Goal: Task Accomplishment & Management: Complete application form

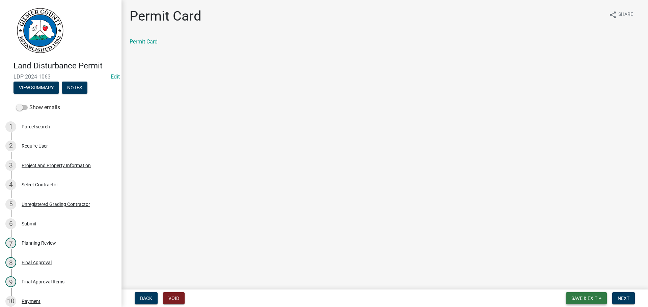
click at [579, 298] on span "Save & Exit" at bounding box center [584, 298] width 26 height 5
click at [581, 280] on button "Save & Exit" at bounding box center [580, 281] width 54 height 16
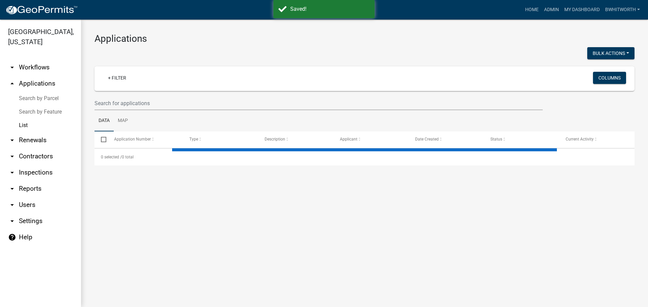
select select "3: 100"
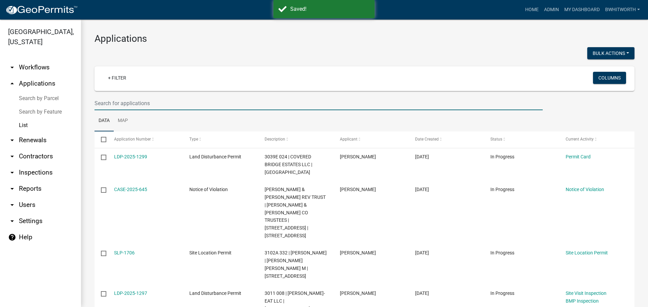
click at [183, 105] on input "text" at bounding box center [318, 103] width 448 height 14
type input "2852"
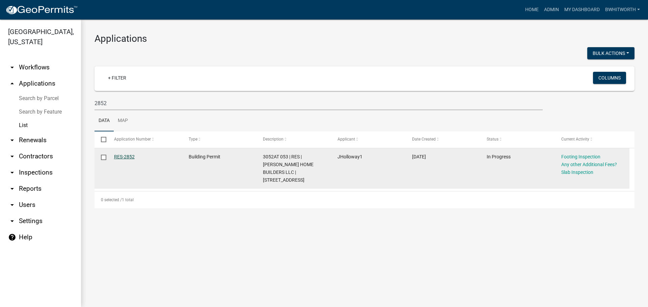
click at [129, 154] on link "RES-2852" at bounding box center [124, 156] width 21 height 5
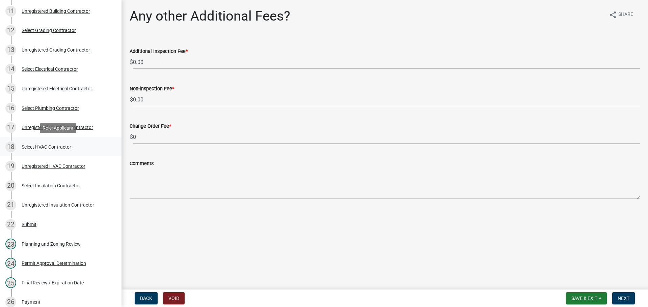
scroll to position [405, 0]
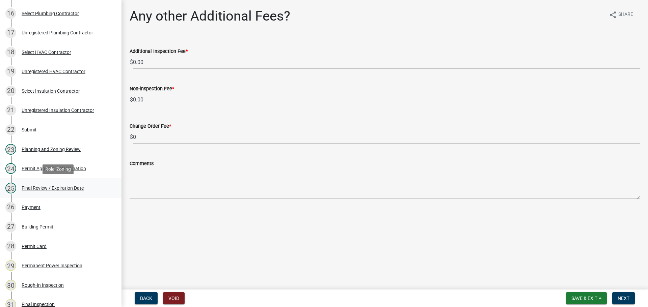
click at [29, 189] on div "Final Review / Expiration Date" at bounding box center [53, 188] width 62 height 5
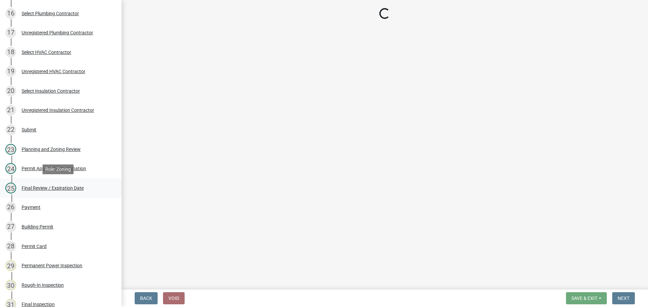
select select "f66b4cef-93c9-440c-84d8-a2c8d35cb7c1"
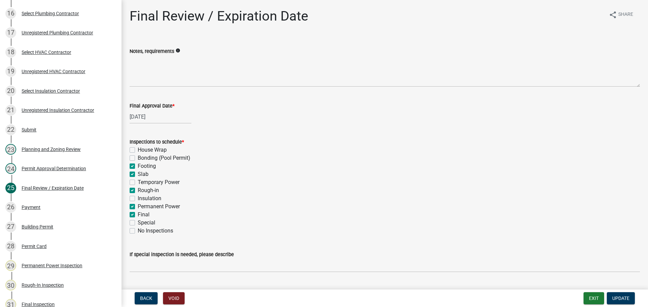
click at [138, 165] on label "Footing" at bounding box center [147, 166] width 18 height 8
click at [138, 165] on input "Footing" at bounding box center [140, 164] width 4 height 4
checkbox input "false"
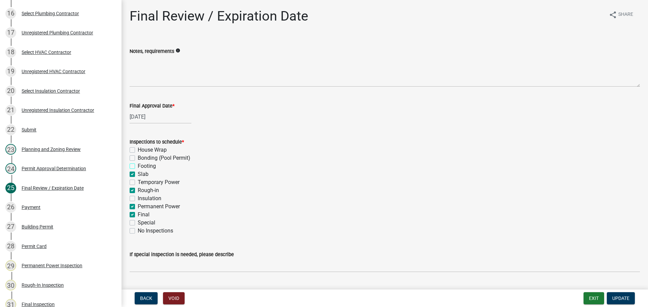
checkbox input "false"
checkbox input "true"
checkbox input "false"
checkbox input "true"
checkbox input "false"
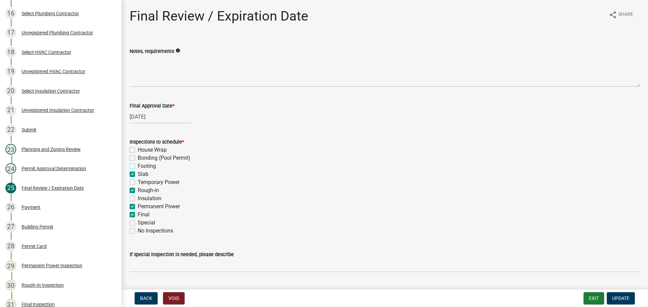
checkbox input "true"
checkbox input "false"
click at [138, 176] on label "Slab" at bounding box center [143, 174] width 11 height 8
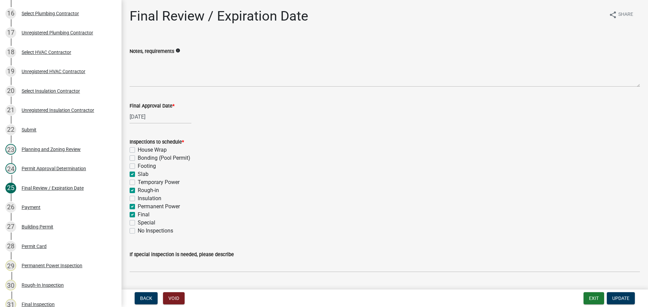
click at [138, 175] on input "Slab" at bounding box center [140, 172] width 4 height 4
checkbox input "false"
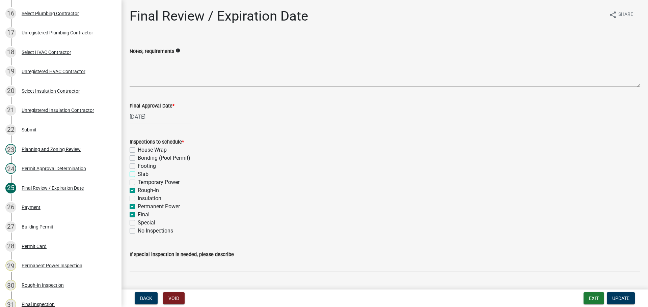
checkbox input "false"
checkbox input "true"
checkbox input "false"
checkbox input "true"
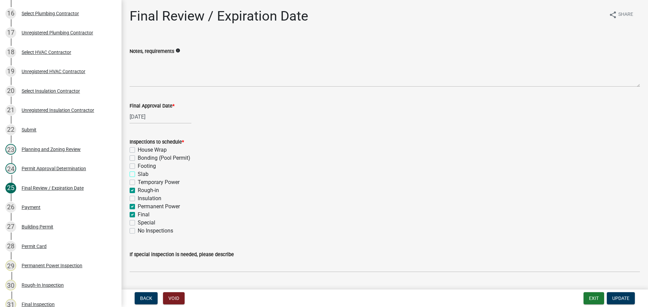
checkbox input "true"
checkbox input "false"
click at [138, 190] on label "Rough-in" at bounding box center [148, 191] width 21 height 8
click at [138, 190] on input "Rough-in" at bounding box center [140, 189] width 4 height 4
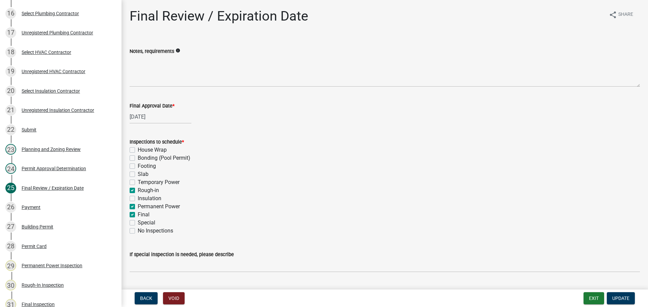
checkbox input "false"
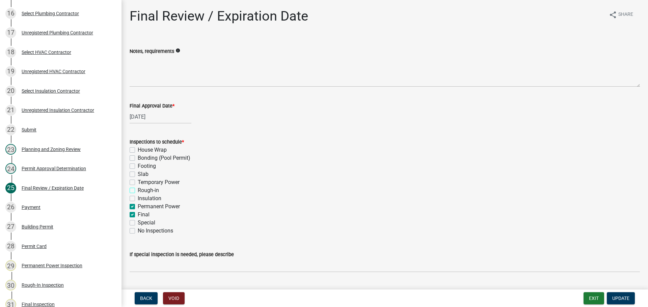
checkbox input "false"
checkbox input "true"
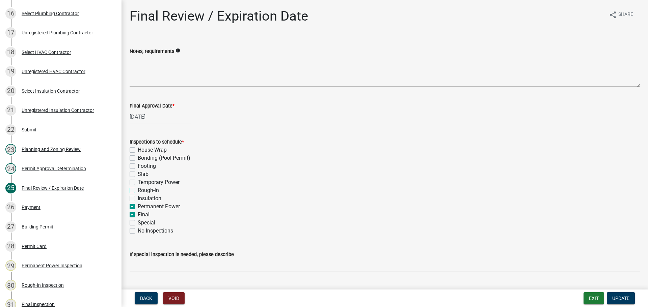
checkbox input "false"
click at [138, 206] on label "Permanent Power" at bounding box center [159, 207] width 42 height 8
click at [138, 206] on input "Permanent Power" at bounding box center [140, 205] width 4 height 4
checkbox input "false"
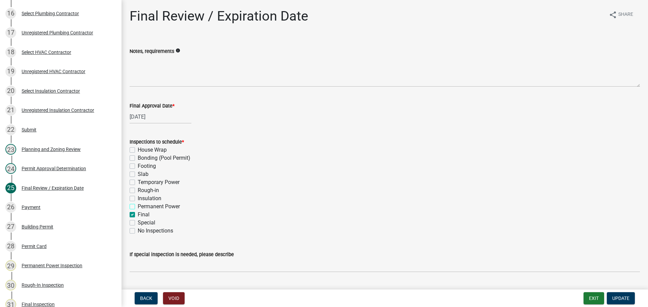
checkbox input "false"
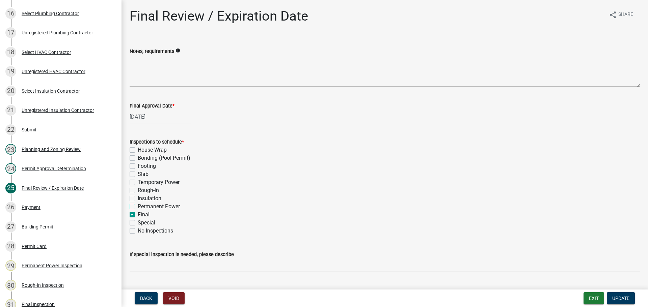
checkbox input "false"
checkbox input "true"
checkbox input "false"
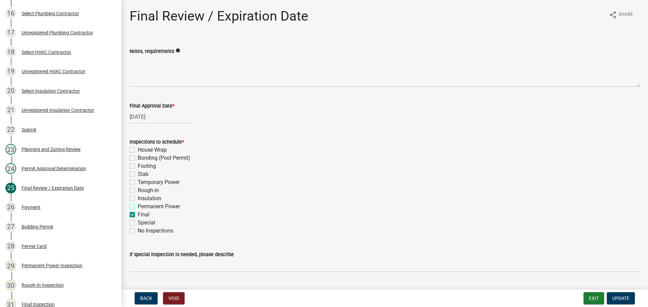
checkbox input "false"
click at [622, 300] on span "Update" at bounding box center [620, 298] width 17 height 5
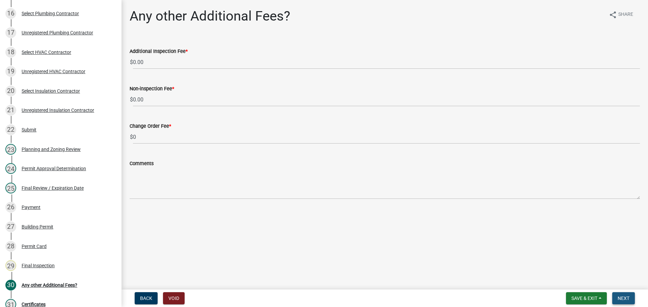
click at [619, 296] on span "Next" at bounding box center [623, 298] width 12 height 5
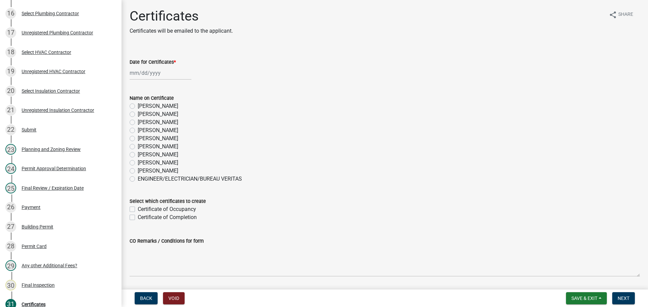
select select "8"
select select "2025"
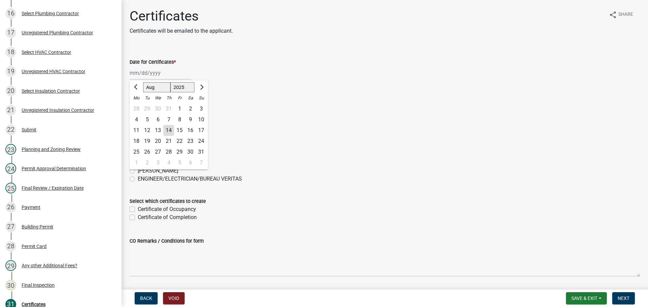
click at [151, 71] on div "[PERSON_NAME] Feb Mar Apr [PERSON_NAME][DATE] Oct Nov [DATE] 1526 1527 1528 152…" at bounding box center [161, 73] width 62 height 14
click at [168, 129] on div "14" at bounding box center [168, 130] width 11 height 11
type input "[DATE]"
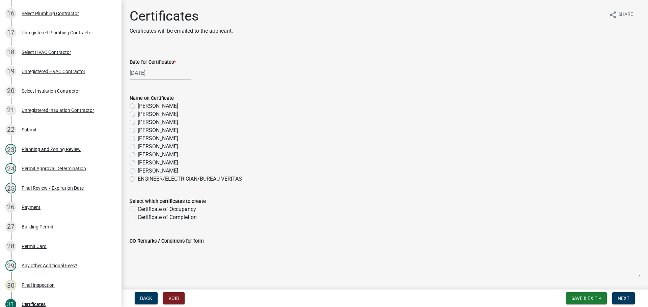
click at [138, 130] on label "[PERSON_NAME]" at bounding box center [158, 131] width 40 height 8
click at [138, 130] on input "[PERSON_NAME]" at bounding box center [140, 129] width 4 height 4
radio input "true"
click at [138, 208] on label "Certificate of Occupancy" at bounding box center [167, 209] width 58 height 8
click at [138, 208] on input "Certificate of Occupancy" at bounding box center [140, 207] width 4 height 4
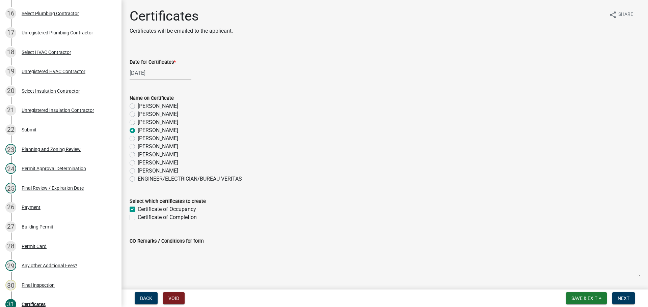
checkbox input "true"
checkbox input "false"
click at [620, 298] on span "Next" at bounding box center [623, 298] width 12 height 5
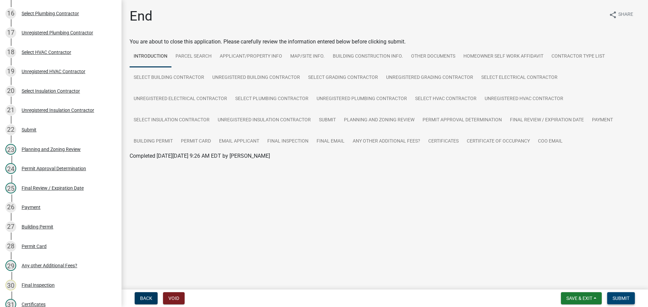
click at [611, 301] on button "Submit" at bounding box center [621, 299] width 28 height 12
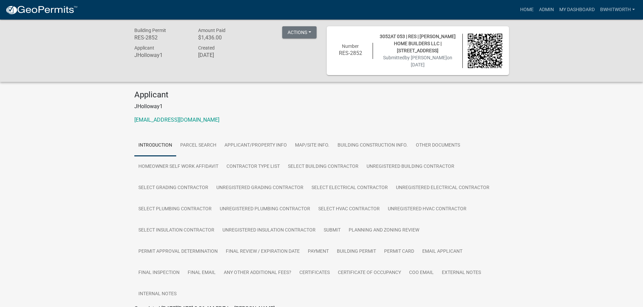
drag, startPoint x: 562, startPoint y: 146, endPoint x: 550, endPoint y: 73, distance: 74.1
click at [562, 146] on div "Building Permit RES-2852 Amount Paid $1,436.00 Actions View receipt Printer Fri…" at bounding box center [321, 177] width 643 height 314
click at [526, 9] on link "Home" at bounding box center [526, 9] width 19 height 13
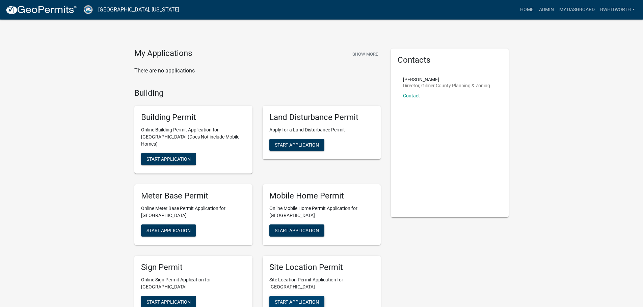
click at [301, 299] on span "Start Application" at bounding box center [297, 301] width 44 height 5
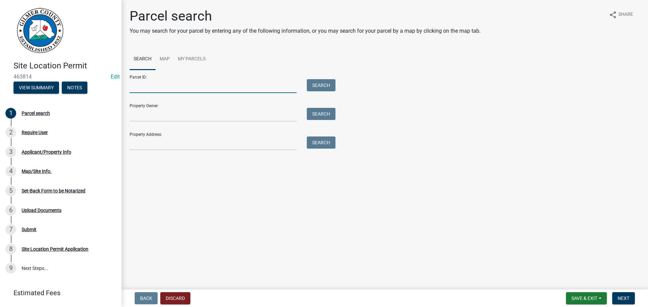
click at [148, 86] on input "Parcel ID:" at bounding box center [213, 86] width 167 height 14
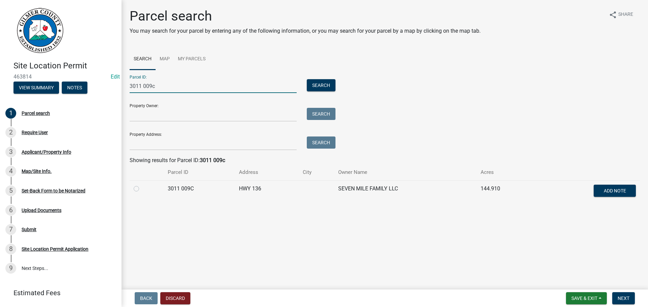
drag, startPoint x: 159, startPoint y: 87, endPoint x: 116, endPoint y: 85, distance: 42.5
click at [116, 85] on div "Site Location Permit 463814 Edit View Summary Notes 1 Parcel search 2 Require U…" at bounding box center [324, 153] width 648 height 307
type input "3011 009c"
click at [142, 185] on label at bounding box center [142, 185] width 0 height 0
click at [142, 189] on 009C "radio" at bounding box center [144, 187] width 4 height 4
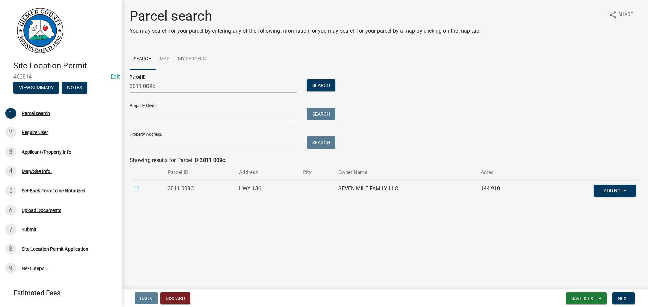
radio 009C "true"
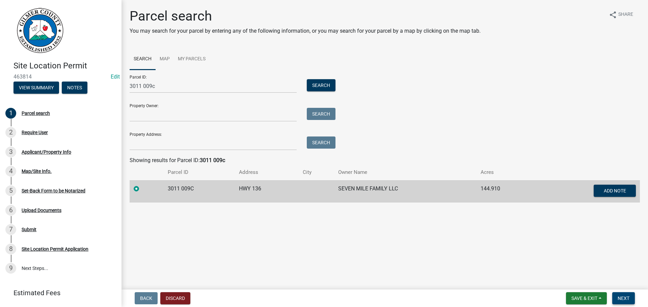
click at [622, 302] on button "Next" at bounding box center [623, 299] width 23 height 12
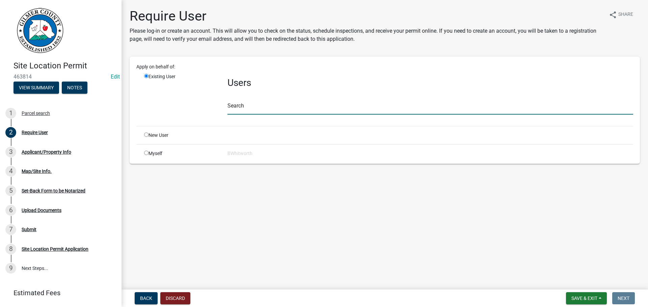
drag, startPoint x: 248, startPoint y: 113, endPoint x: 245, endPoint y: 110, distance: 4.8
click at [248, 113] on input "text" at bounding box center [430, 108] width 406 height 14
type input "d"
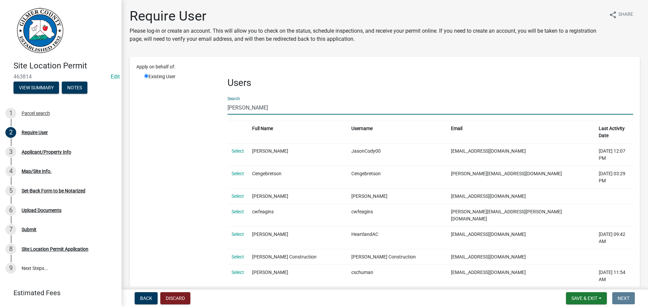
type input "CODYDUB"
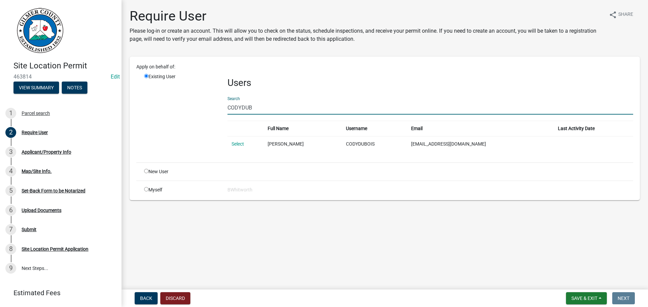
click at [237, 143] on link "Select" at bounding box center [237, 143] width 12 height 5
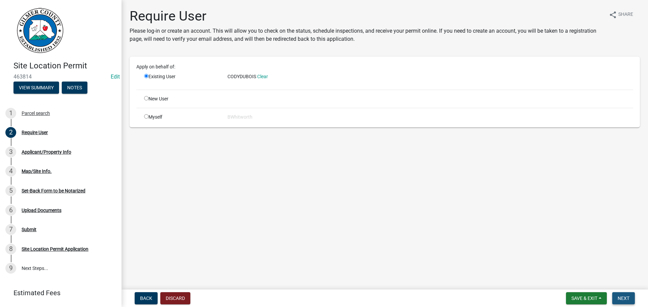
click at [623, 298] on span "Next" at bounding box center [623, 298] width 12 height 5
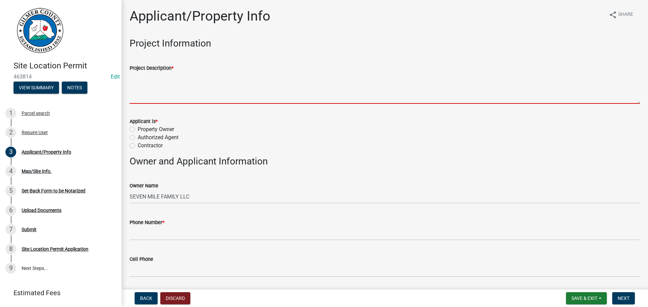
click at [173, 85] on textarea "Project Description *" at bounding box center [385, 88] width 510 height 32
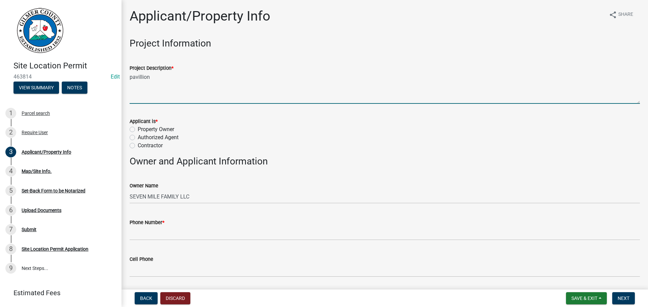
drag, startPoint x: 160, startPoint y: 77, endPoint x: 27, endPoint y: 79, distance: 132.9
click at [30, 75] on div "Site Location Permit 463814 Edit View Summary Notes 1 Parcel search 2 Require U…" at bounding box center [324, 153] width 648 height 307
type textarea "["
type textarea "PAVILLION"
click at [300, 143] on div "Contractor" at bounding box center [385, 146] width 510 height 8
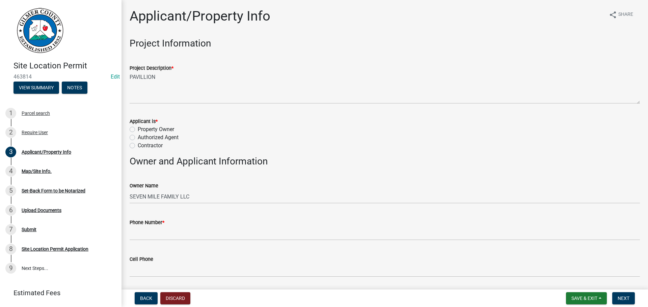
click at [138, 144] on label "Contractor" at bounding box center [150, 146] width 25 height 8
click at [138, 144] on input "Contractor" at bounding box center [140, 144] width 4 height 4
radio input "true"
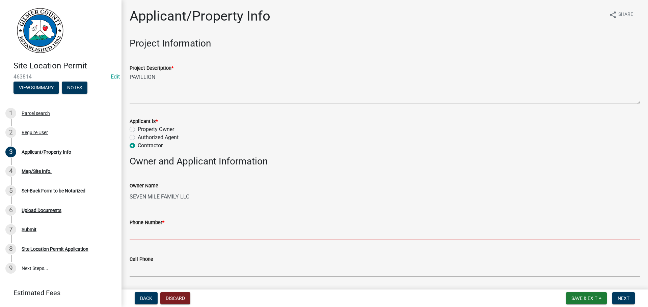
click at [156, 239] on input "Phone Number *" at bounding box center [385, 234] width 510 height 14
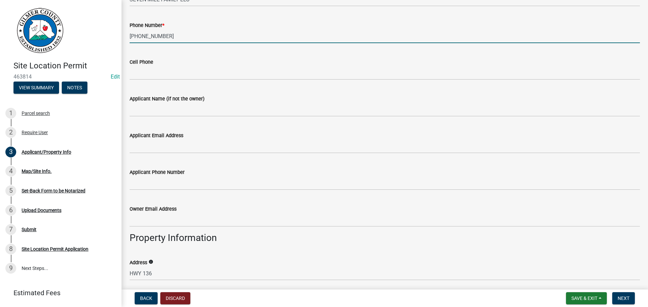
scroll to position [202, 0]
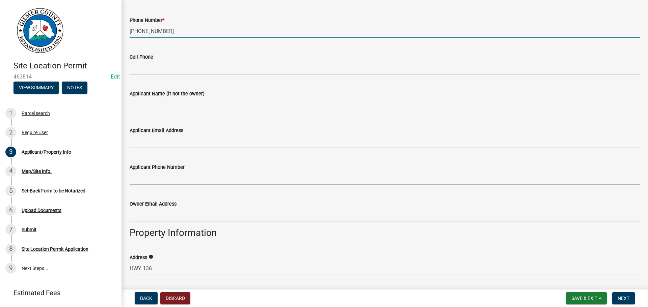
type input "[PHONE_NUMBER]"
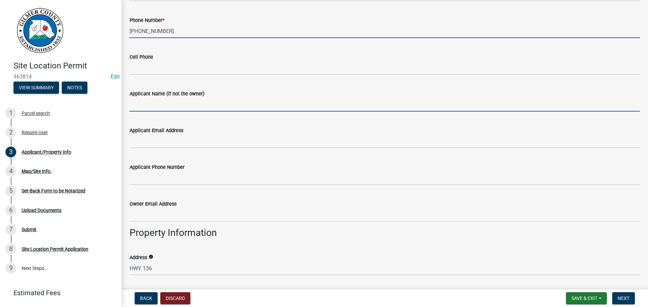
click at [164, 104] on input "Applicant Name (if not the owner)" at bounding box center [385, 105] width 510 height 14
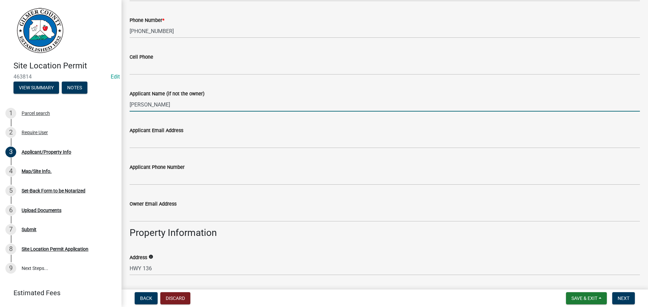
type input "[PERSON_NAME]"
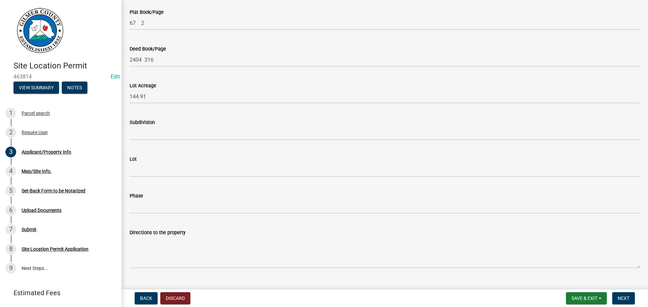
scroll to position [645, 0]
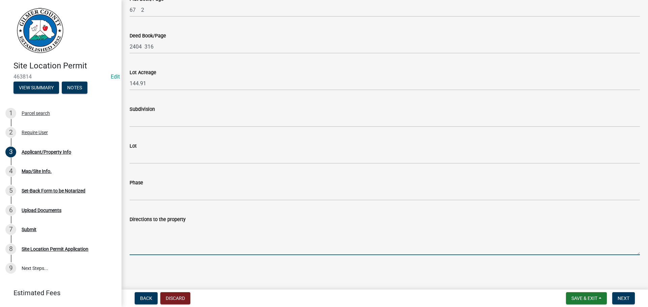
click at [169, 233] on textarea "Directions to the property" at bounding box center [385, 240] width 510 height 32
type textarea "3"
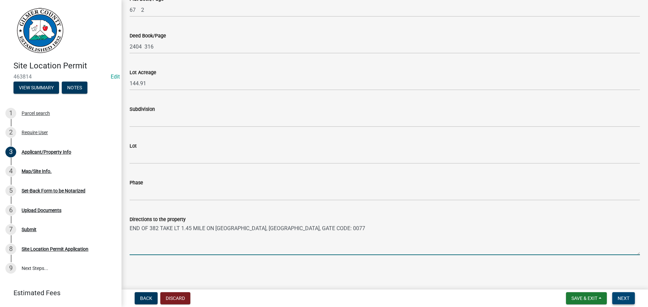
type textarea "END OF 382 TAKE LT 1.45 MILE ON [GEOGRAPHIC_DATA], [GEOGRAPHIC_DATA], GATE CODE…"
click at [624, 296] on span "Next" at bounding box center [623, 298] width 12 height 5
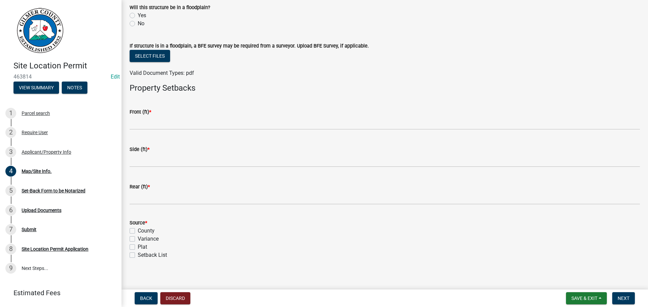
scroll to position [236, 0]
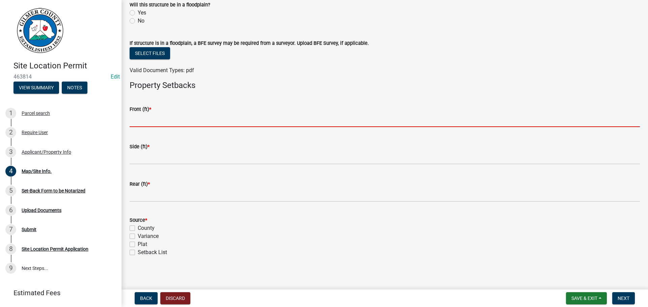
click at [181, 123] on input "text" at bounding box center [385, 120] width 510 height 14
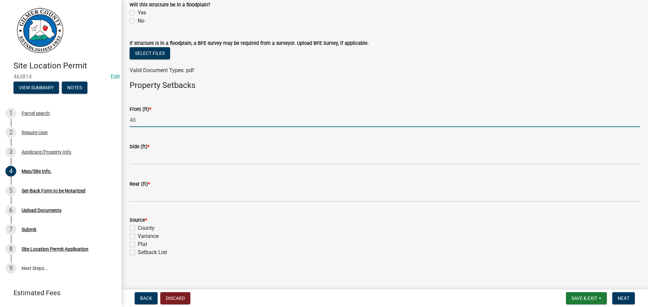
type input "40"
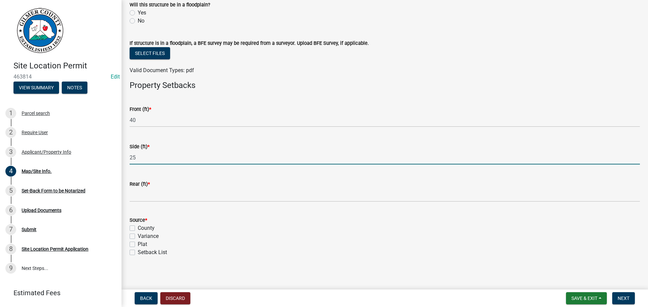
type input "25"
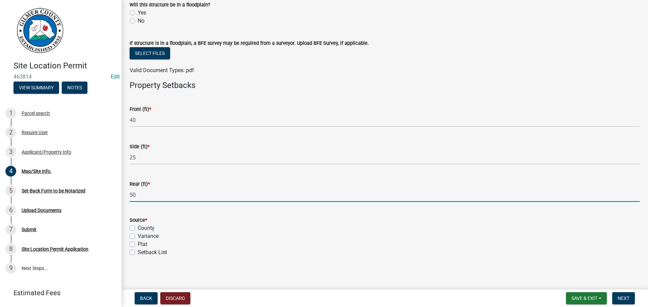
type input "50"
click at [138, 230] on label "County" at bounding box center [146, 228] width 17 height 8
click at [138, 229] on input "County" at bounding box center [140, 226] width 4 height 4
checkbox input "true"
checkbox input "false"
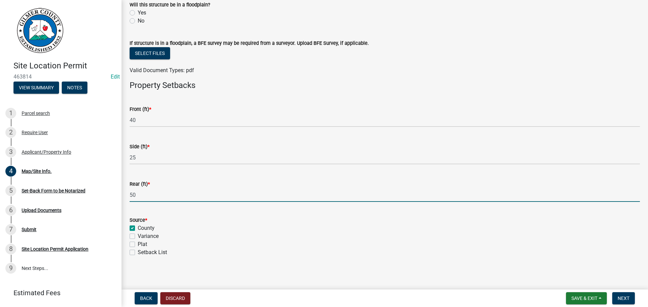
checkbox input "false"
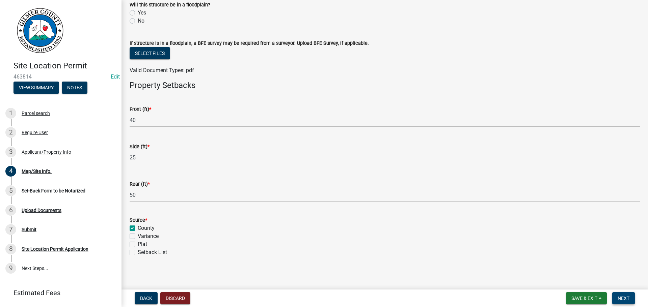
click at [624, 295] on button "Next" at bounding box center [623, 299] width 23 height 12
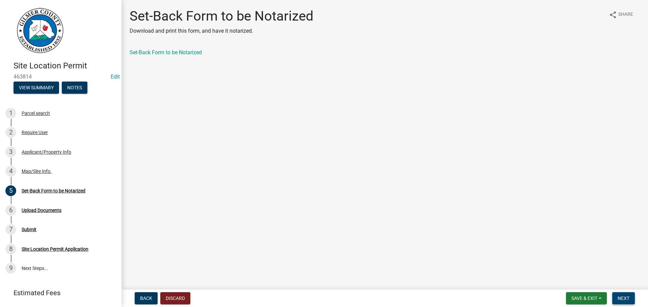
click at [619, 296] on span "Next" at bounding box center [623, 298] width 12 height 5
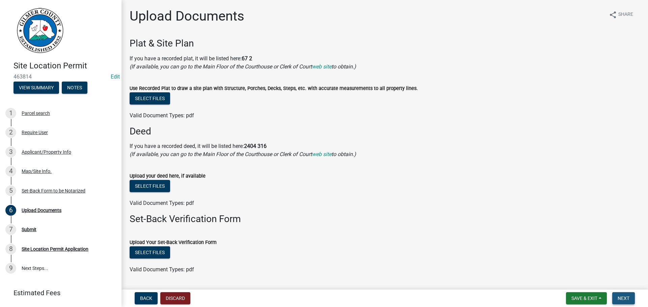
click at [622, 294] on button "Next" at bounding box center [623, 299] width 23 height 12
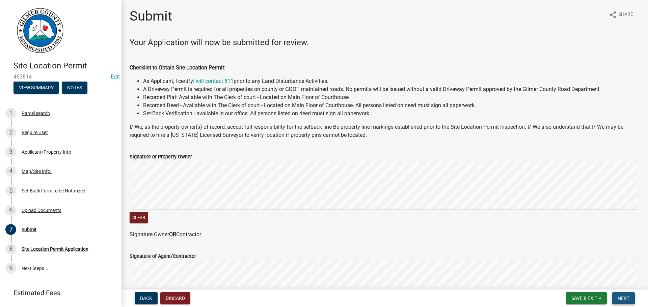
click at [622, 294] on button "Next" at bounding box center [623, 299] width 23 height 12
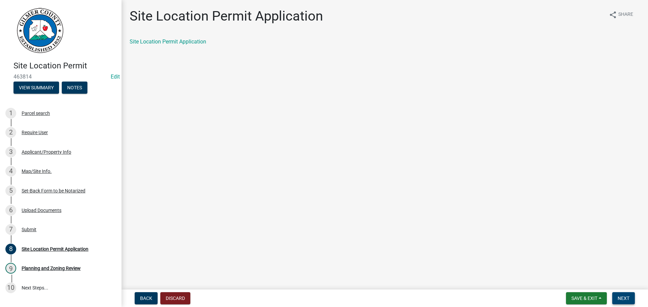
click at [622, 294] on button "Next" at bounding box center [623, 299] width 23 height 12
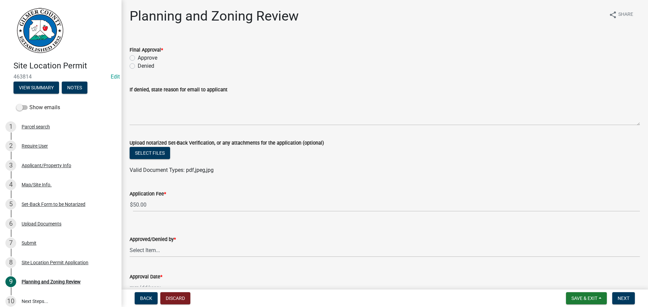
click at [138, 58] on label "Approve" at bounding box center [148, 58] width 20 height 8
click at [138, 58] on input "Approve" at bounding box center [140, 56] width 4 height 4
radio input "true"
click at [147, 250] on select "Select Item... [PERSON_NAME] [PERSON_NAME] [PERSON_NAME] [PERSON_NAME] [PERSON_…" at bounding box center [385, 251] width 510 height 14
click at [130, 244] on select "Select Item... [PERSON_NAME] [PERSON_NAME] [PERSON_NAME] [PERSON_NAME] [PERSON_…" at bounding box center [385, 251] width 510 height 14
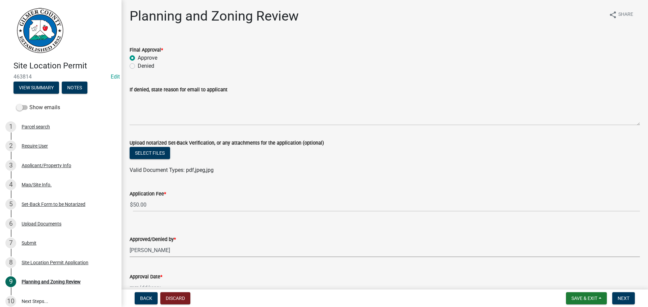
select select "f66b4cef-93c9-440c-84d8-a2c8d35cb7c1"
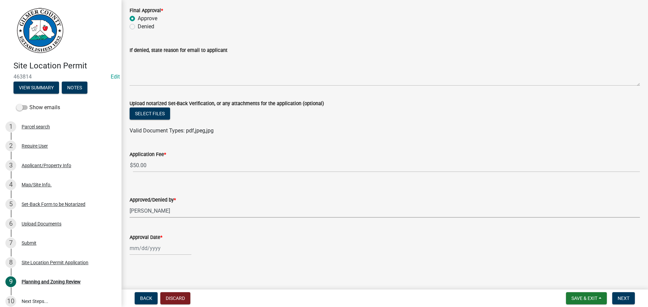
scroll to position [40, 0]
select select "8"
select select "2025"
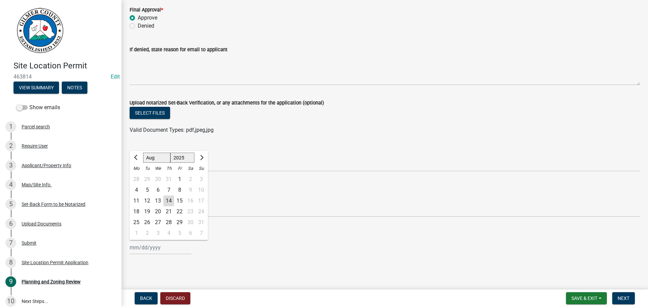
click at [154, 244] on div "[PERSON_NAME] Feb Mar Apr [PERSON_NAME][DATE] Oct Nov [DATE] 1526 1527 1528 152…" at bounding box center [161, 248] width 62 height 14
click at [170, 200] on div "14" at bounding box center [168, 201] width 11 height 11
type input "[DATE]"
click at [622, 296] on span "Next" at bounding box center [623, 298] width 12 height 5
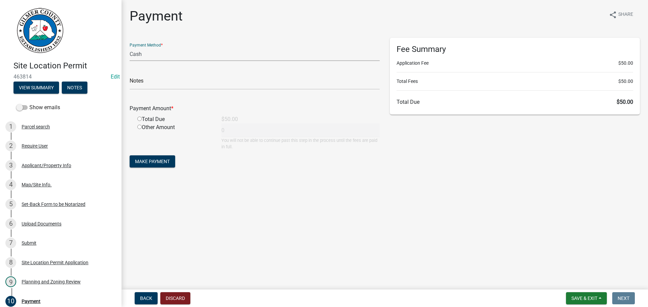
click at [181, 52] on select "Credit Card POS Check Cash" at bounding box center [255, 54] width 250 height 14
select select "1: 0"
click at [130, 47] on select "Credit Card POS Check Cash" at bounding box center [255, 54] width 250 height 14
click at [163, 86] on input "text" at bounding box center [255, 83] width 250 height 14
type input "1127"
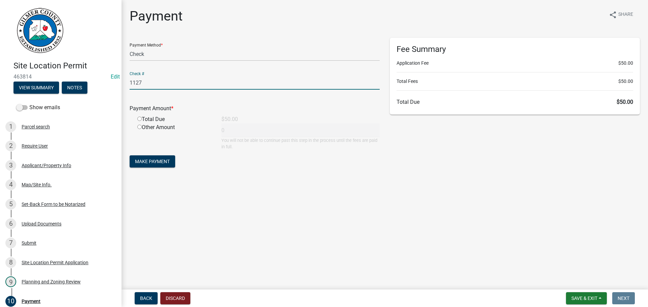
click at [139, 118] on input "radio" at bounding box center [139, 119] width 4 height 4
radio input "true"
type input "50"
click at [142, 161] on span "Make Payment" at bounding box center [152, 161] width 35 height 5
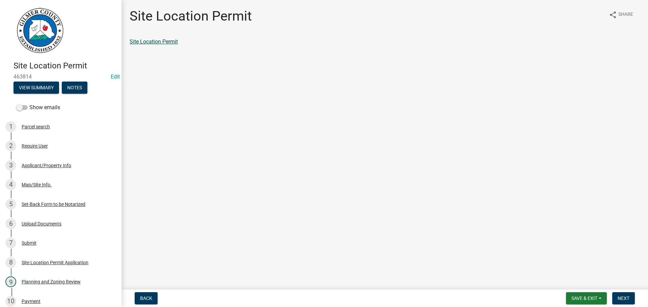
click at [156, 42] on link "Site Location Permit" at bounding box center [154, 41] width 48 height 6
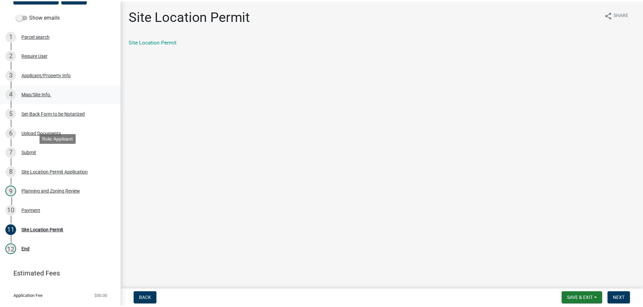
scroll to position [106, 0]
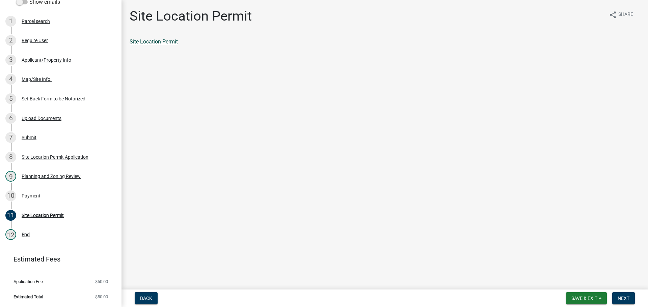
click at [163, 44] on link "Site Location Permit" at bounding box center [154, 41] width 48 height 6
click at [28, 193] on div "10 Payment" at bounding box center [57, 196] width 105 height 11
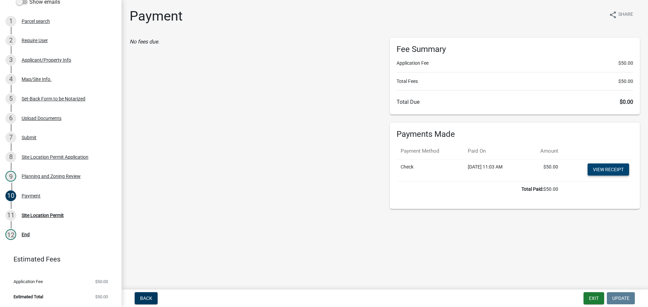
click at [598, 167] on link "View receipt" at bounding box center [607, 170] width 41 height 12
click at [256, 136] on div "No fees due." at bounding box center [254, 123] width 260 height 171
click at [592, 297] on button "Exit" at bounding box center [593, 299] width 21 height 12
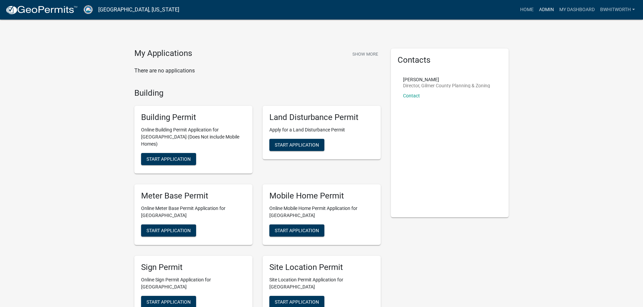
click at [546, 10] on link "Admin" at bounding box center [546, 9] width 20 height 13
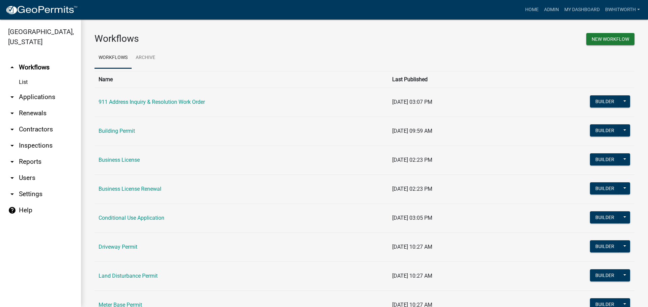
click at [36, 96] on link "arrow_drop_down Applications" at bounding box center [40, 97] width 81 height 16
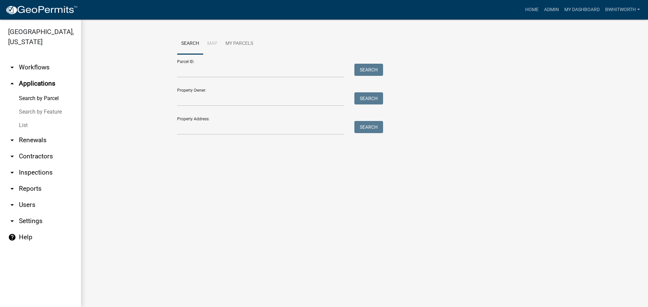
click at [22, 126] on link "List" at bounding box center [40, 125] width 81 height 13
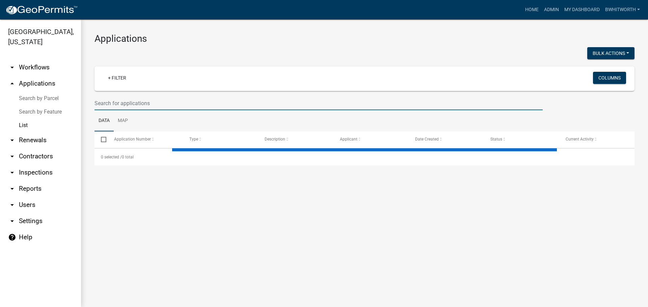
click at [157, 106] on input "text" at bounding box center [318, 103] width 448 height 14
select select "3: 100"
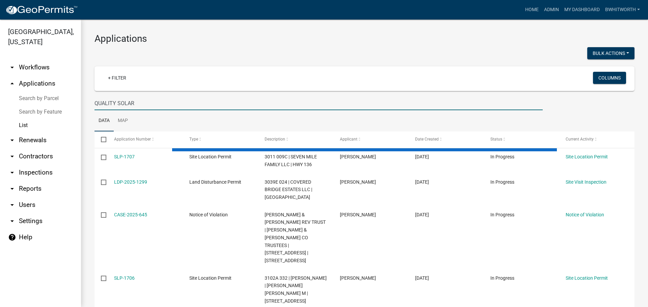
type input "QUALITY SOLAR"
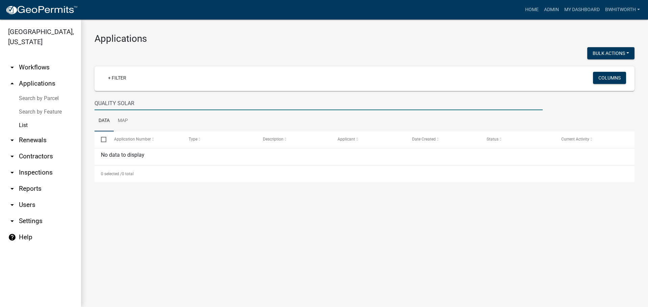
drag, startPoint x: 156, startPoint y: 105, endPoint x: 0, endPoint y: 99, distance: 156.0
click at [0, 100] on div "[GEOGRAPHIC_DATA], [US_STATE] arrow_drop_down Workflows List arrow_drop_up Appl…" at bounding box center [324, 164] width 648 height 288
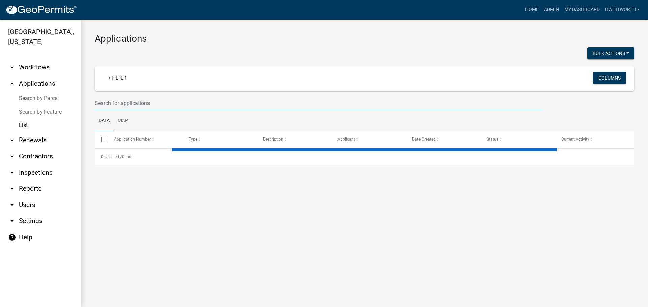
select select "3: 100"
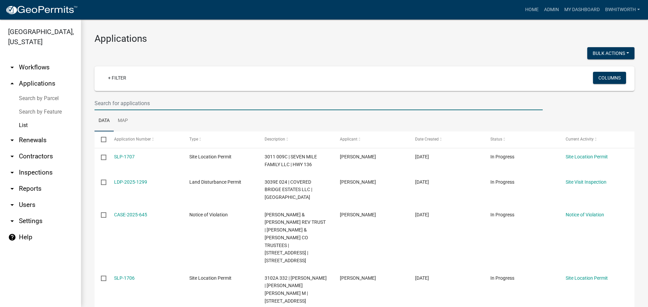
click at [117, 108] on input "text" at bounding box center [318, 103] width 448 height 14
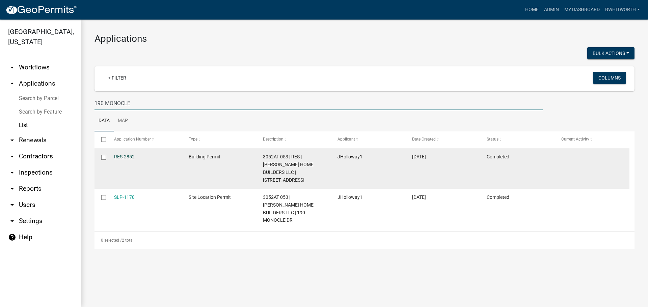
type input "190 MONOCLE"
click at [128, 156] on link "RES-2852" at bounding box center [124, 156] width 21 height 5
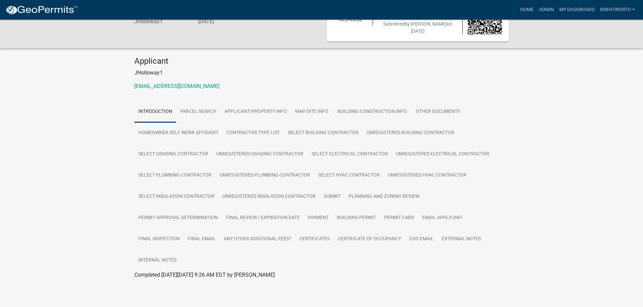
scroll to position [34, 0]
click at [379, 241] on link "Certificate of Occupancy" at bounding box center [369, 239] width 71 height 22
click at [151, 282] on link "Certificate of Occupancy" at bounding box center [163, 283] width 58 height 6
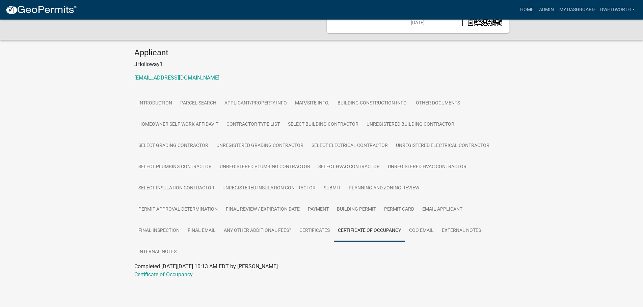
scroll to position [0, 0]
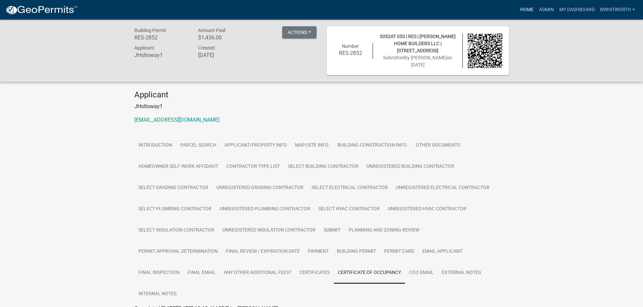
click at [522, 10] on link "Home" at bounding box center [526, 9] width 19 height 13
